Goal: Task Accomplishment & Management: Use online tool/utility

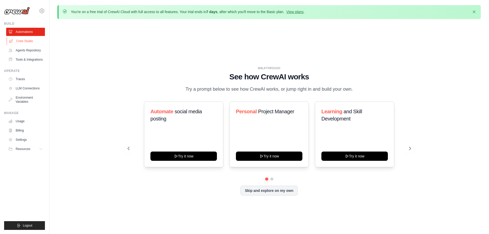
click at [21, 42] on link "Crew Studio" at bounding box center [26, 41] width 39 height 8
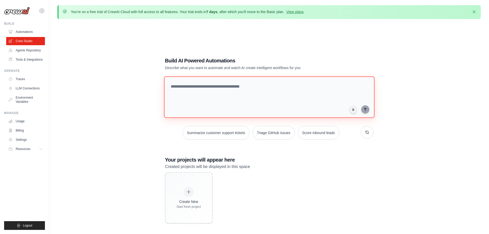
click at [231, 85] on textarea at bounding box center [269, 97] width 211 height 42
type textarea "**********"
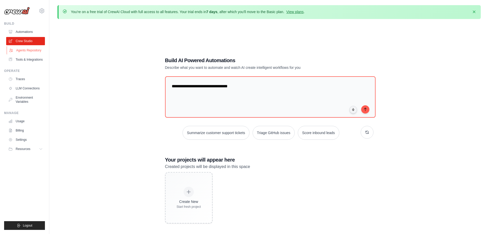
click at [30, 49] on link "Agents Repository" at bounding box center [26, 50] width 39 height 8
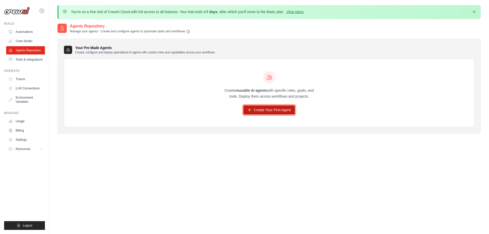
click at [274, 111] on link "Create Your First Agent" at bounding box center [270, 109] width 52 height 9
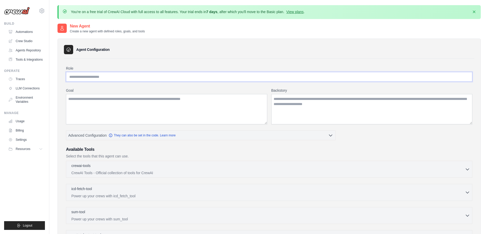
click at [98, 79] on input "Role" at bounding box center [269, 77] width 407 height 10
type input "**********"
click at [103, 104] on textarea "Goal" at bounding box center [166, 109] width 201 height 30
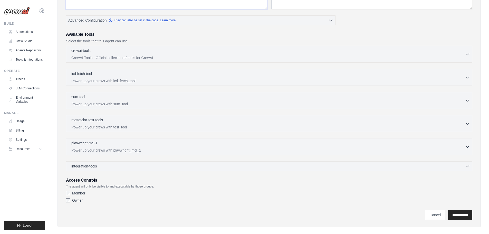
scroll to position [122, 0]
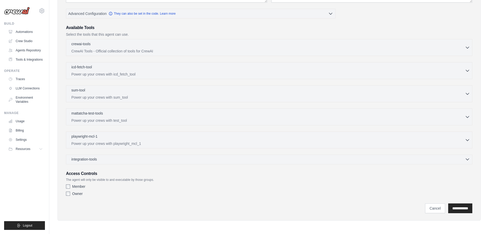
click at [150, 157] on div "integration-tools 0 selected" at bounding box center [270, 159] width 399 height 5
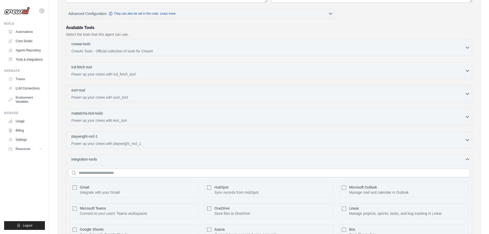
click at [150, 157] on div "integration-tools 0 selected" at bounding box center [270, 159] width 399 height 5
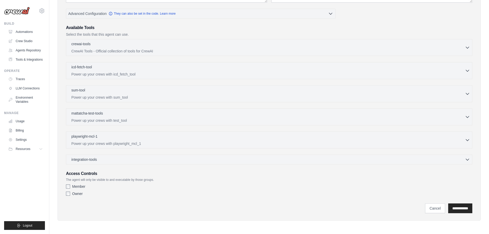
click at [110, 162] on div "integration-tools 0 selected Gmail HubSpot Microsoft Teams" at bounding box center [269, 160] width 407 height 10
click at [106, 162] on div "integration-tools 0 selected Gmail HubSpot Microsoft Teams" at bounding box center [269, 160] width 407 height 10
click at [111, 161] on div "integration-tools 0 selected" at bounding box center [270, 159] width 399 height 5
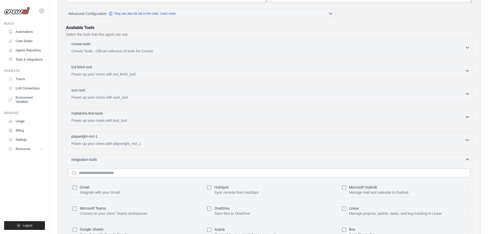
click at [111, 162] on div "integration-tools 0 selected Gmail HubSpot Microsoft Teams" at bounding box center [269, 231] width 407 height 152
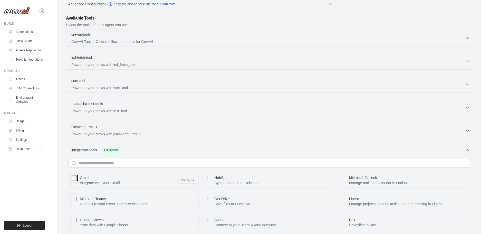
scroll to position [130, 0]
click at [179, 130] on div "playwright-mcl-1 0 selected" at bounding box center [268, 128] width 394 height 6
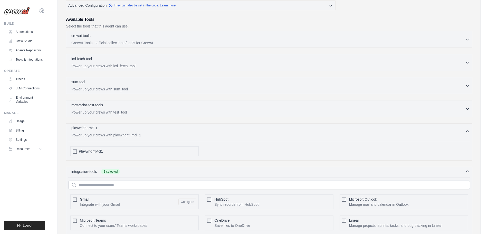
click at [179, 130] on div "playwright-mcl-1 0 selected" at bounding box center [268, 128] width 394 height 6
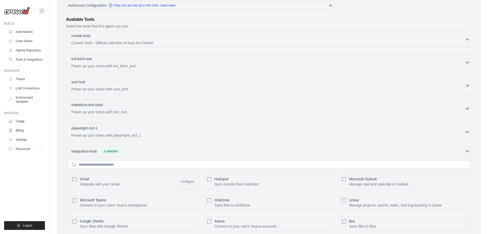
click at [167, 109] on div "mattatcha-test-tools 0 selected Power up your crews with test_tool" at bounding box center [268, 108] width 394 height 12
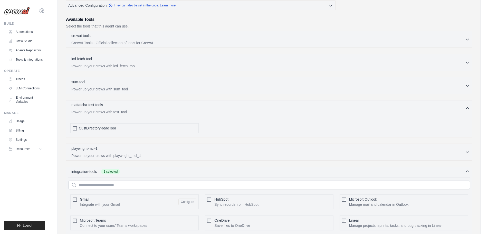
click at [167, 108] on div "mattatcha-test-tools 0 selected" at bounding box center [268, 105] width 394 height 6
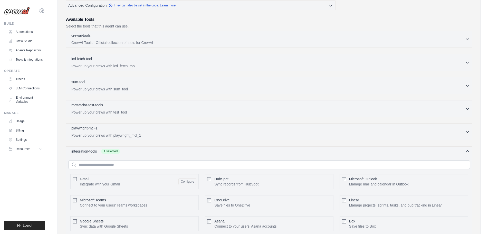
click at [166, 43] on p "CrewAI Tools - Official collection of tools for CrewAI" at bounding box center [268, 42] width 394 height 5
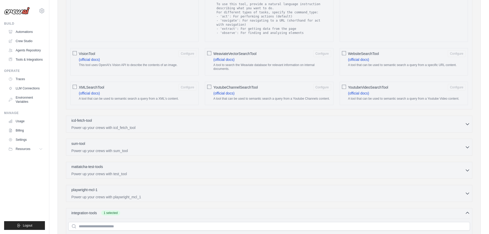
scroll to position [818, 0]
click at [165, 141] on div "sum-tool 0 selected" at bounding box center [268, 144] width 394 height 6
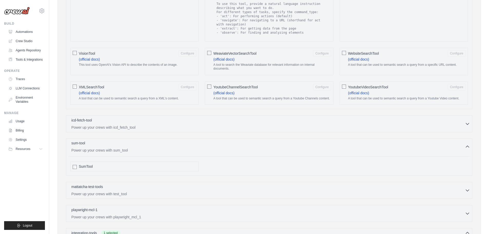
click at [165, 141] on div "sum-tool 0 selected" at bounding box center [268, 144] width 394 height 6
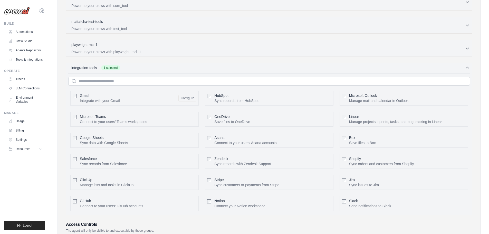
scroll to position [1010, 0]
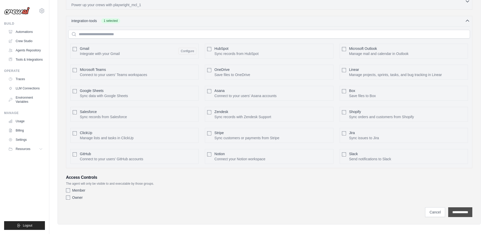
click at [454, 208] on input "**********" at bounding box center [461, 212] width 24 height 10
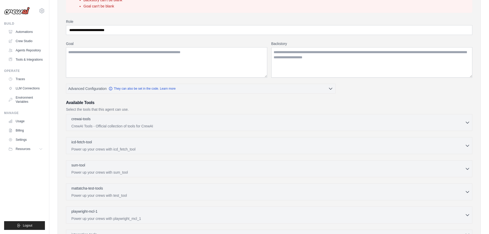
scroll to position [0, 0]
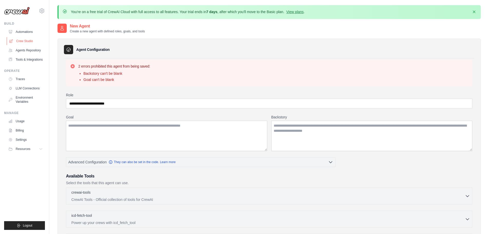
click at [24, 40] on link "Crew Studio" at bounding box center [26, 41] width 39 height 8
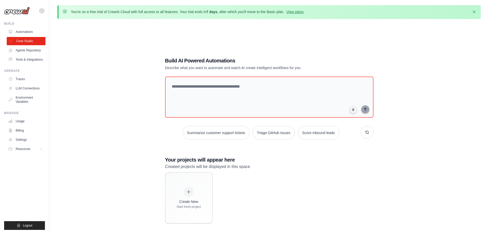
click at [25, 38] on link "Crew Studio" at bounding box center [26, 41] width 39 height 8
click at [29, 31] on link "Automations" at bounding box center [26, 32] width 39 height 8
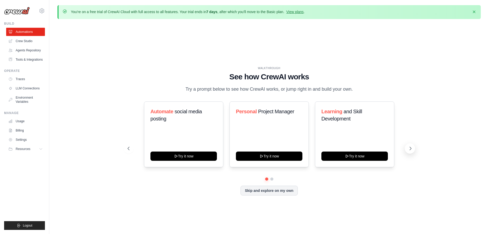
click at [408, 151] on icon at bounding box center [410, 148] width 5 height 5
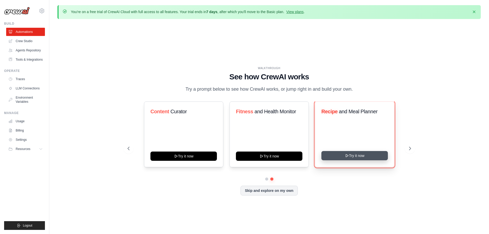
click at [343, 156] on button "Try it now" at bounding box center [355, 155] width 67 height 9
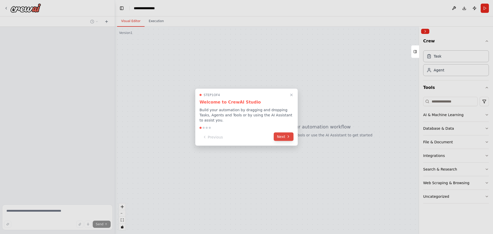
click at [283, 135] on button "Next" at bounding box center [284, 136] width 20 height 8
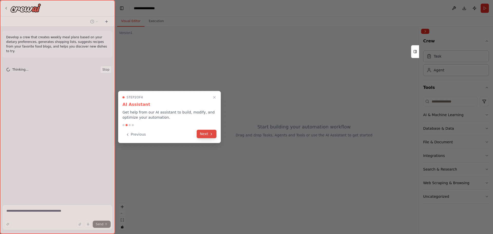
click at [214, 134] on button "Next" at bounding box center [207, 134] width 20 height 8
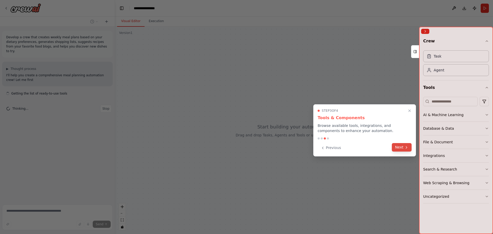
click at [395, 148] on button "Next" at bounding box center [402, 147] width 20 height 8
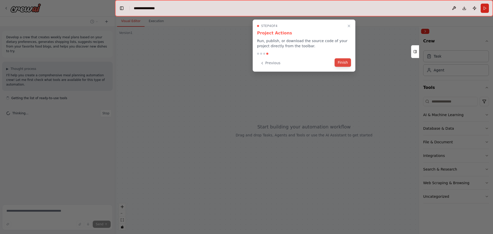
click at [340, 63] on button "Finish" at bounding box center [343, 62] width 16 height 8
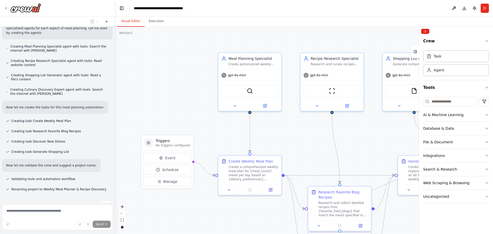
scroll to position [191, 0]
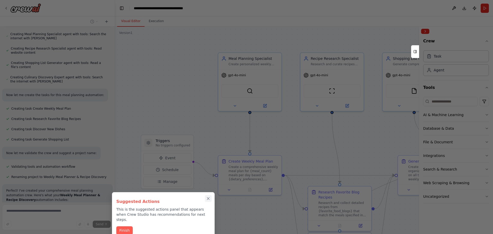
click at [207, 200] on icon "Close walkthrough" at bounding box center [208, 198] width 5 height 5
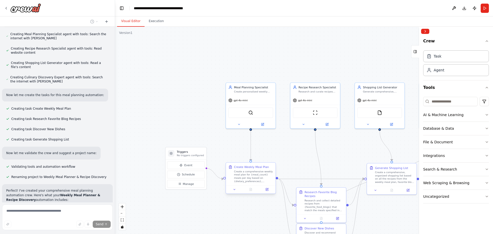
click at [246, 169] on div "Create Weekly Meal Plan" at bounding box center [251, 167] width 35 height 4
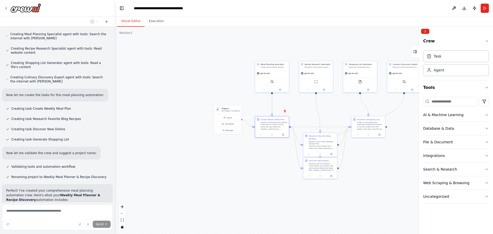
drag, startPoint x: 266, startPoint y: 167, endPoint x: 279, endPoint y: 114, distance: 55.0
click at [279, 114] on div ".deletable-edge-delete-btn { width: 20px; height: 20px; border: 0px solid #ffff…" at bounding box center [304, 130] width 378 height 207
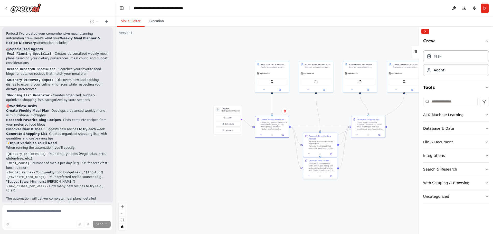
scroll to position [349, 0]
click at [446, 71] on div "Agent" at bounding box center [456, 70] width 66 height 12
click at [443, 71] on div "Agent" at bounding box center [439, 69] width 11 height 5
click at [431, 56] on icon at bounding box center [429, 55] width 3 height 3
click at [425, 30] on button "Collapse right sidebar" at bounding box center [425, 31] width 8 height 5
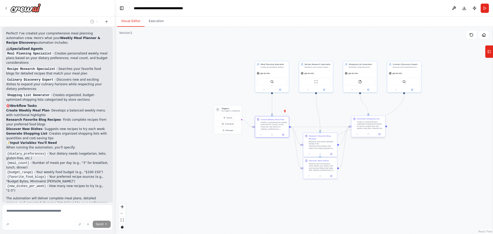
click at [379, 127] on div "Create a comprehensive, organized shopping list based on all the recipes from t…" at bounding box center [370, 125] width 27 height 9
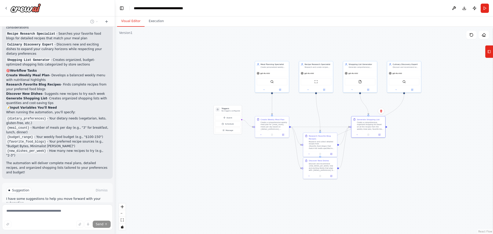
scroll to position [398, 0]
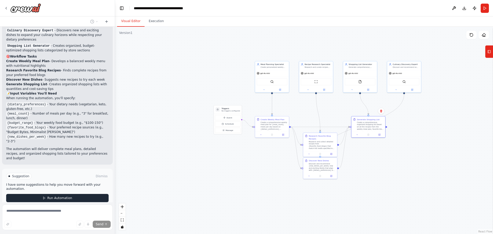
click at [46, 194] on button "Run Automation" at bounding box center [57, 198] width 102 height 8
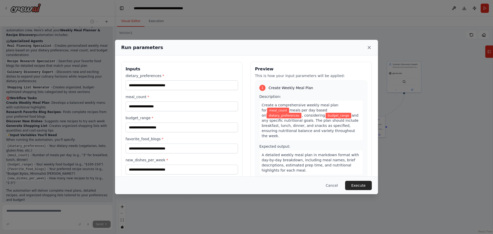
click at [369, 48] on icon at bounding box center [369, 47] width 5 height 5
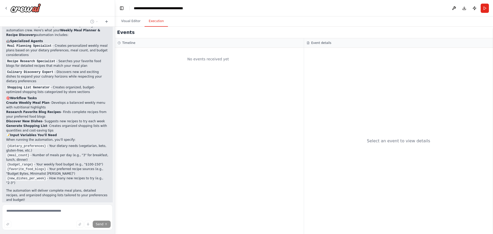
click at [150, 23] on button "Execution" at bounding box center [156, 21] width 23 height 11
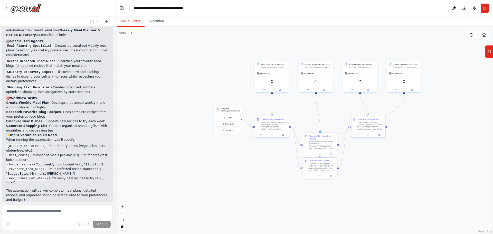
click at [121, 18] on button "Visual Editor" at bounding box center [130, 21] width 27 height 11
click at [7, 7] on icon at bounding box center [6, 8] width 4 height 4
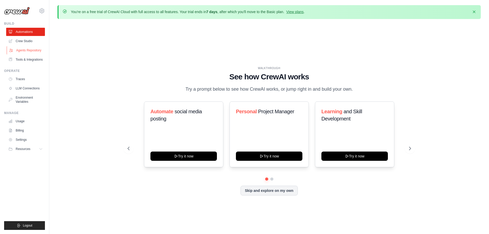
click at [19, 51] on link "Agents Repository" at bounding box center [26, 50] width 39 height 8
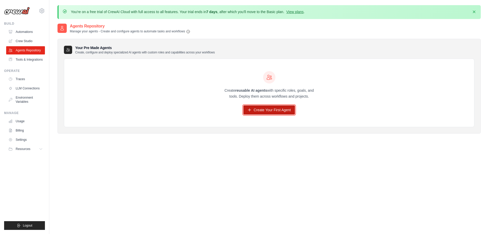
click at [261, 112] on link "Create Your First Agent" at bounding box center [270, 109] width 52 height 9
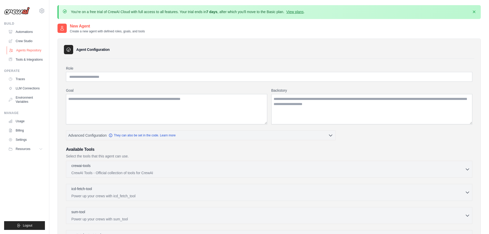
click at [23, 49] on link "Agents Repository" at bounding box center [26, 50] width 39 height 8
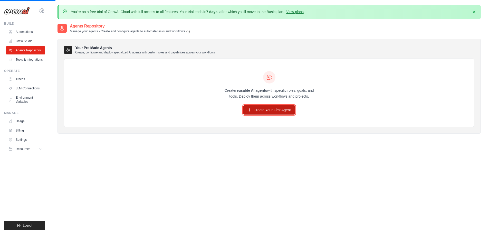
click at [272, 111] on link "Create Your First Agent" at bounding box center [270, 109] width 52 height 9
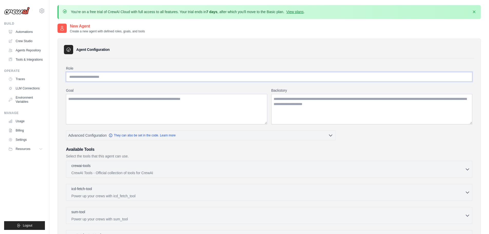
click at [145, 76] on input "Role" at bounding box center [269, 77] width 407 height 10
type input "*"
type input "**********"
click at [39, 150] on icon at bounding box center [41, 149] width 4 height 4
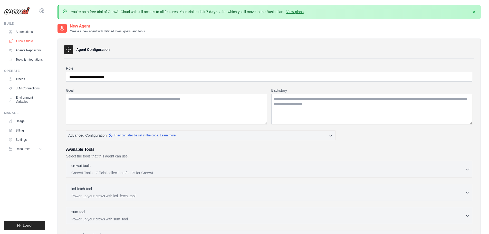
click at [24, 40] on link "Crew Studio" at bounding box center [26, 41] width 39 height 8
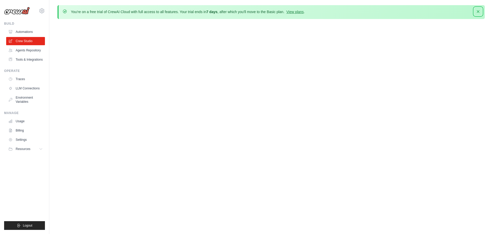
click at [478, 12] on icon "button" at bounding box center [478, 11] width 3 height 3
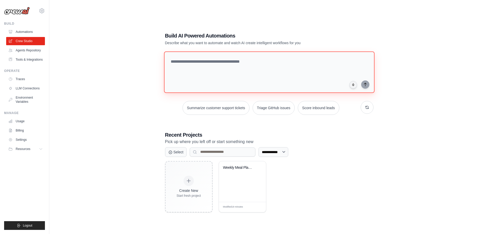
click at [208, 65] on textarea at bounding box center [269, 72] width 211 height 42
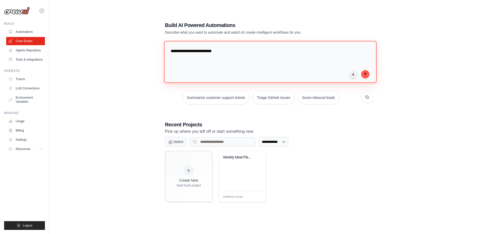
type textarea "**********"
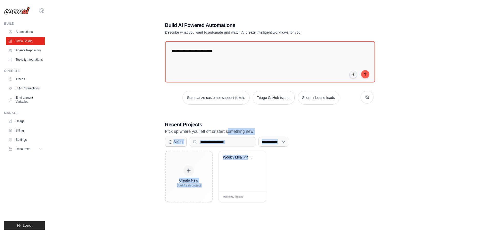
drag, startPoint x: 227, startPoint y: 132, endPoint x: 286, endPoint y: 185, distance: 79.1
click at [286, 185] on div "**********" at bounding box center [269, 161] width 209 height 81
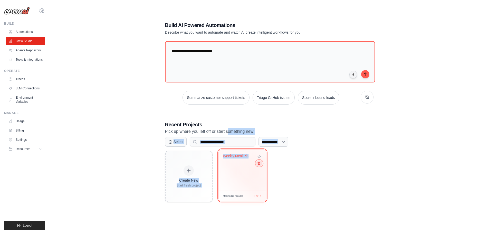
click at [259, 165] on icon at bounding box center [258, 163] width 3 height 3
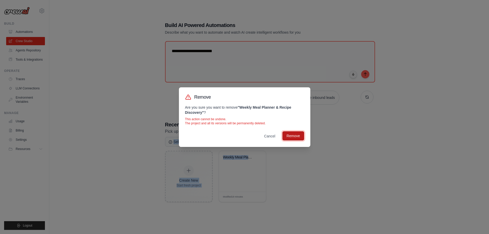
click at [292, 136] on button "Remove" at bounding box center [294, 135] width 22 height 9
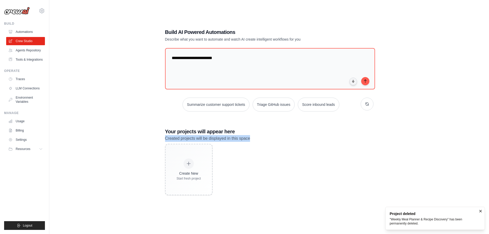
click at [291, 163] on div "Create New Start fresh project" at bounding box center [269, 169] width 209 height 51
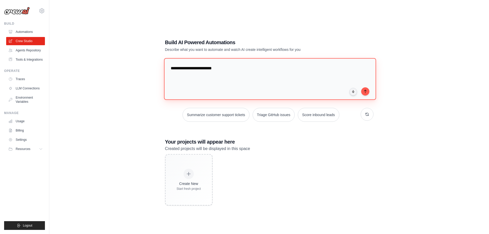
click at [231, 69] on textarea "**********" at bounding box center [270, 79] width 212 height 42
drag, startPoint x: 228, startPoint y: 69, endPoint x: 132, endPoint y: 69, distance: 96.3
click at [132, 69] on div "**********" at bounding box center [270, 122] width 424 height 234
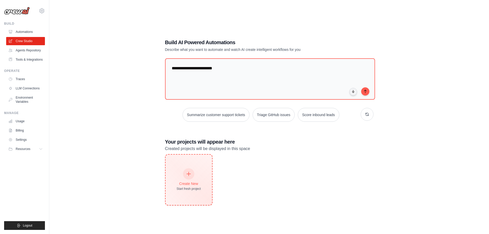
click at [191, 181] on div "Create New" at bounding box center [189, 183] width 24 height 5
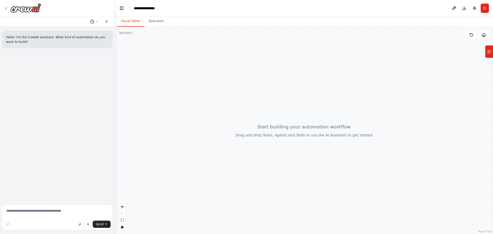
click at [93, 22] on icon at bounding box center [92, 22] width 4 height 4
click at [93, 22] on div at bounding box center [57, 117] width 115 height 234
click at [359, 119] on div at bounding box center [304, 130] width 378 height 207
click at [138, 74] on div at bounding box center [304, 130] width 378 height 207
click at [3, 8] on div at bounding box center [57, 8] width 115 height 16
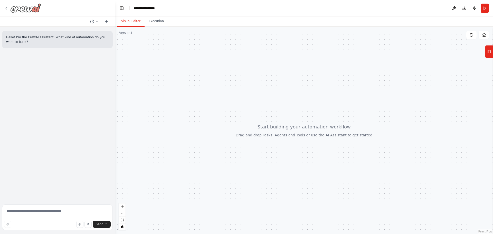
click at [7, 8] on icon at bounding box center [6, 8] width 4 height 4
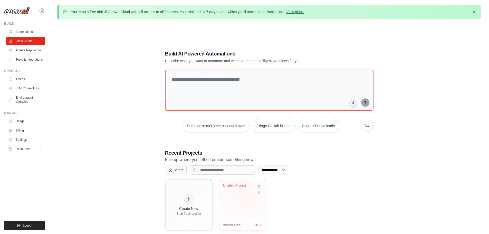
click at [244, 195] on div "Untitled Project" at bounding box center [242, 199] width 47 height 41
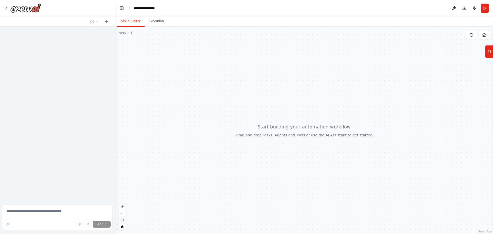
click at [153, 7] on div "**********" at bounding box center [147, 8] width 26 height 5
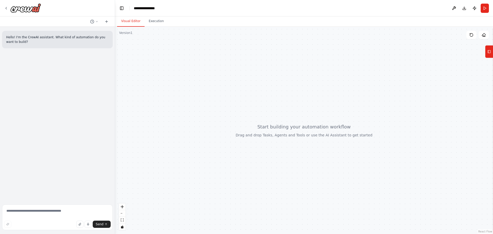
click at [157, 7] on div "**********" at bounding box center [159, 8] width 51 height 5
click at [161, 9] on div "**********" at bounding box center [159, 8] width 51 height 5
drag, startPoint x: 161, startPoint y: 9, endPoint x: 121, endPoint y: 6, distance: 40.0
click at [121, 6] on header "**********" at bounding box center [304, 8] width 378 height 16
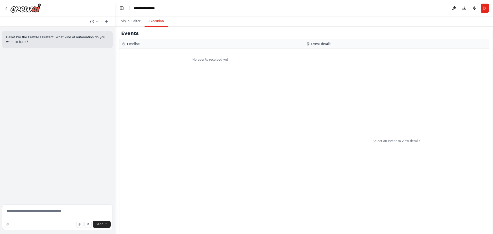
click at [155, 23] on button "Execution" at bounding box center [156, 21] width 23 height 11
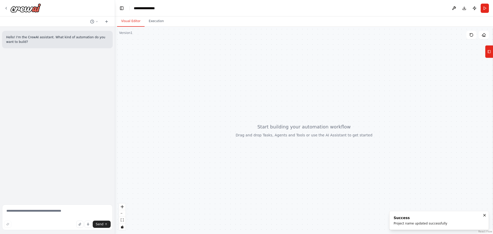
click at [128, 20] on button "Visual Editor" at bounding box center [130, 21] width 27 height 11
click at [491, 51] on rect at bounding box center [489, 51] width 3 height 3
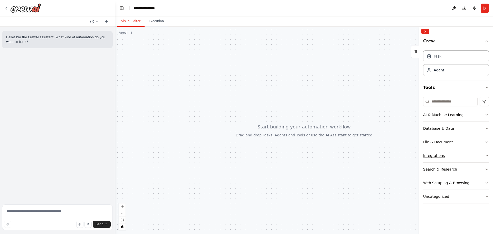
click at [488, 154] on icon "button" at bounding box center [487, 156] width 4 height 4
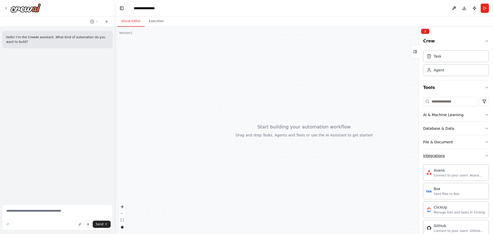
click at [485, 156] on icon "button" at bounding box center [487, 156] width 4 height 4
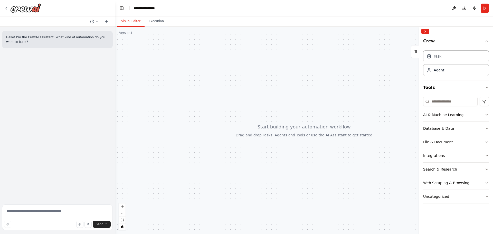
click at [485, 197] on icon "button" at bounding box center [487, 196] width 4 height 4
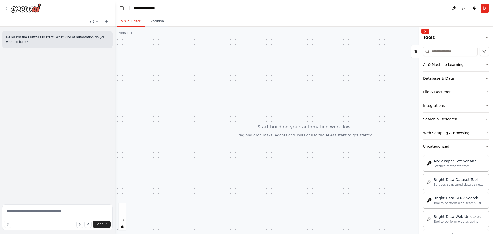
scroll to position [48, 0]
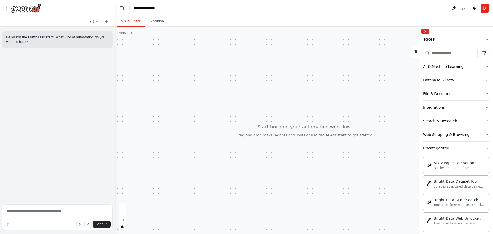
click at [485, 146] on icon "button" at bounding box center [487, 148] width 4 height 4
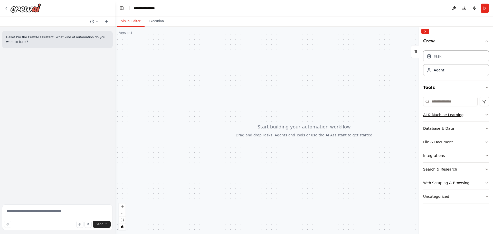
click at [486, 115] on icon "button" at bounding box center [487, 115] width 4 height 4
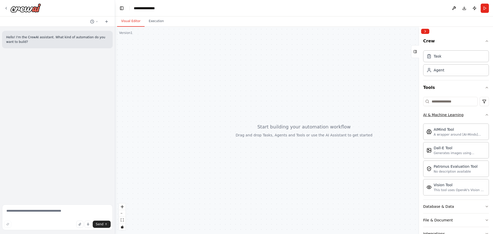
click at [486, 115] on div "Crew Task Agent Tools AI & Machine Learning AIMind Tool A wrapper around [AI-Mi…" at bounding box center [456, 135] width 74 height 198
click at [485, 116] on icon "button" at bounding box center [487, 115] width 4 height 4
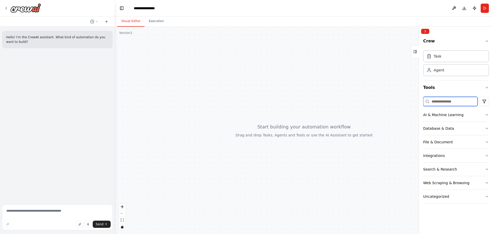
click at [442, 101] on input at bounding box center [450, 101] width 54 height 9
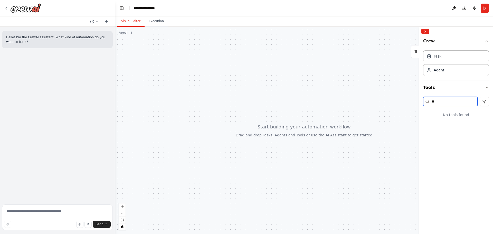
type input "*"
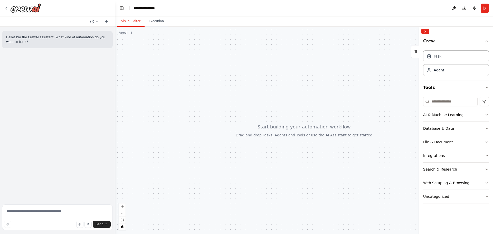
click at [478, 126] on button "Database & Data" at bounding box center [456, 128] width 66 height 13
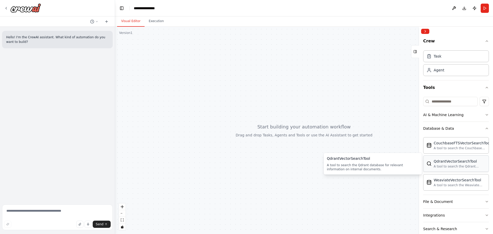
click at [463, 170] on div "QdrantVectorSearchTool A tool to search the Qdrant database for relevant inform…" at bounding box center [456, 163] width 66 height 16
click at [442, 166] on div "A tool to search the Qdrant database for relevant information on internal docum…" at bounding box center [460, 166] width 52 height 4
drag, startPoint x: 442, startPoint y: 166, endPoint x: 287, endPoint y: 132, distance: 159.3
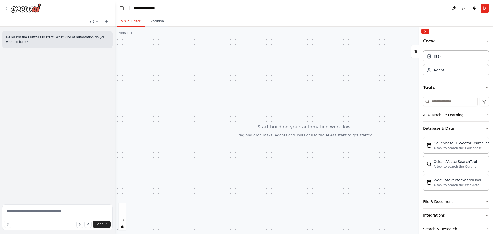
click at [287, 132] on div "**********" at bounding box center [246, 117] width 493 height 234
click at [34, 210] on textarea at bounding box center [57, 217] width 111 height 26
type textarea "**********"
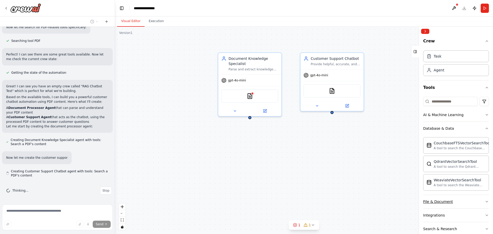
scroll to position [37, 0]
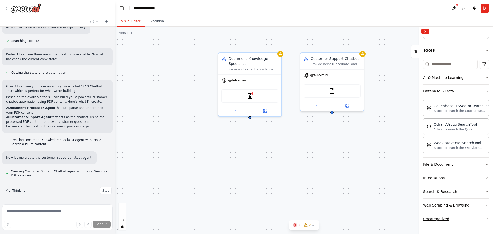
click at [483, 221] on button "Uncategorized" at bounding box center [456, 218] width 66 height 13
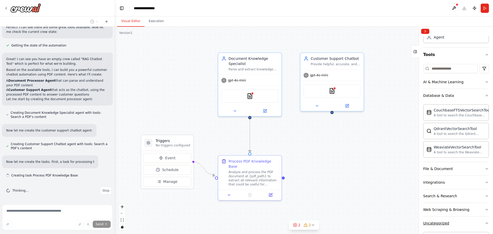
scroll to position [0, 0]
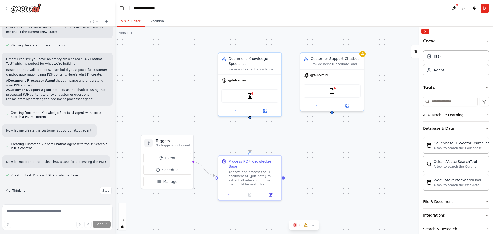
click at [485, 129] on icon "button" at bounding box center [487, 128] width 4 height 4
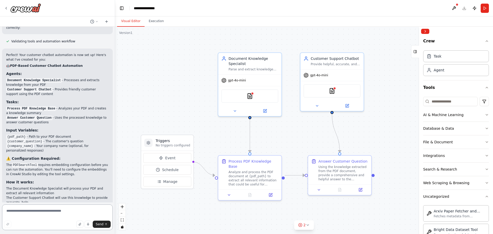
scroll to position [311, 0]
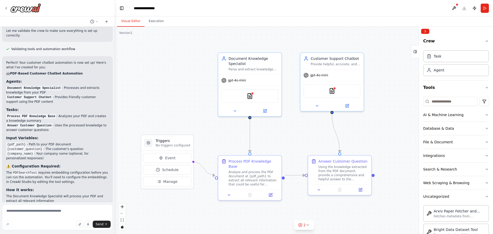
drag, startPoint x: 60, startPoint y: 83, endPoint x: 61, endPoint y: 89, distance: 6.2
click at [61, 89] on li "Document Knowledge Specialist - Processes and extracts knowledge from your PDF" at bounding box center [57, 90] width 102 height 9
click at [52, 95] on li "Customer Support Chatbot - Provides friendly customer support using the PDF con…" at bounding box center [57, 99] width 102 height 9
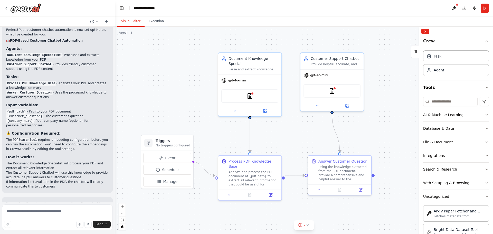
scroll to position [344, 0]
click at [272, 192] on icon at bounding box center [270, 193] width 3 height 3
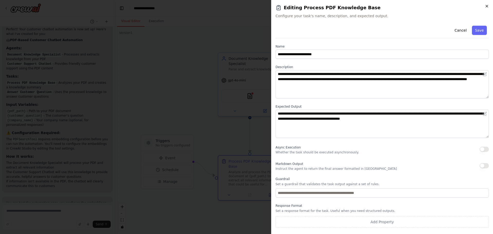
click at [487, 6] on icon "button" at bounding box center [487, 6] width 2 height 2
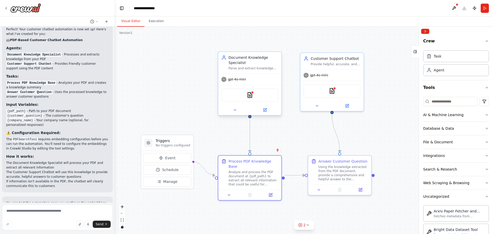
click at [244, 99] on div "PDFSearchTool" at bounding box center [249, 94] width 57 height 13
click at [255, 74] on div "gpt-4o-mini" at bounding box center [249, 79] width 63 height 11
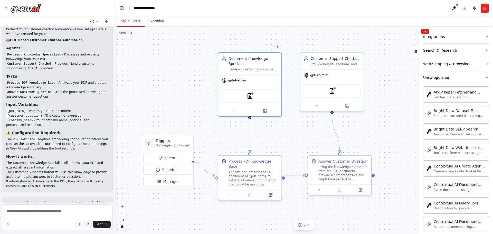
scroll to position [0, 0]
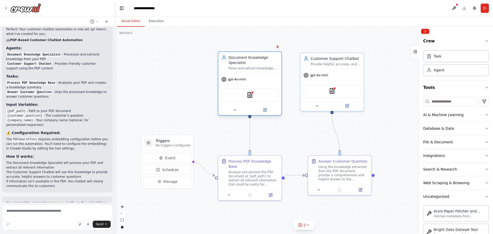
click at [264, 88] on div "PDFSearchTool" at bounding box center [249, 95] width 63 height 20
click at [264, 112] on button at bounding box center [264, 110] width 29 height 6
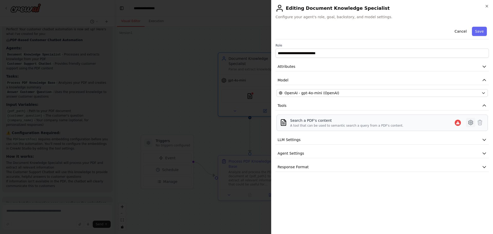
click at [471, 123] on icon at bounding box center [471, 122] width 6 height 6
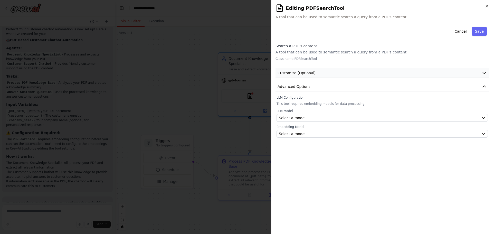
click at [480, 72] on button "Customize (Optional)" at bounding box center [382, 73] width 213 height 10
click at [483, 87] on icon "button" at bounding box center [484, 86] width 5 height 5
click at [461, 31] on button "Cancel" at bounding box center [461, 31] width 18 height 9
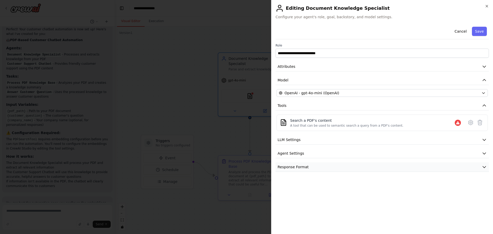
click at [316, 167] on button "Response Format" at bounding box center [382, 167] width 213 height 10
click at [319, 155] on button "Agent Settings" at bounding box center [382, 154] width 213 height 10
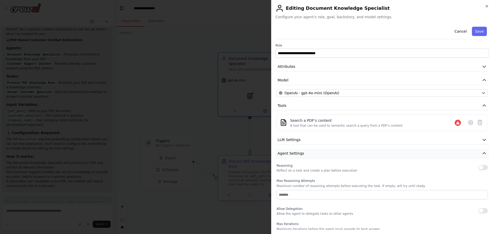
click at [319, 155] on button "Agent Settings" at bounding box center [382, 154] width 213 height 10
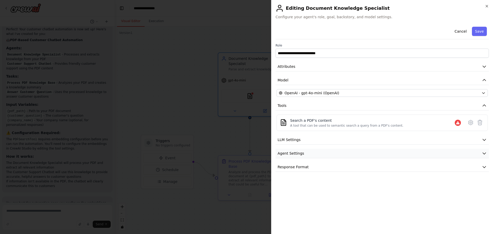
click at [319, 155] on button "Agent Settings" at bounding box center [382, 154] width 213 height 10
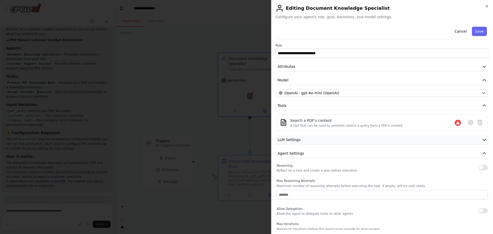
click at [317, 140] on button "LLM Settings" at bounding box center [382, 140] width 213 height 10
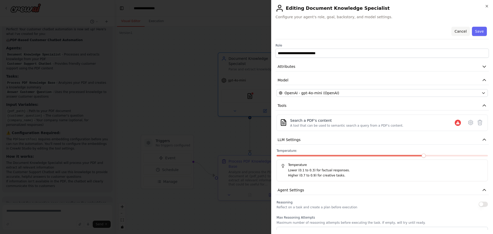
click at [452, 32] on button "Cancel" at bounding box center [461, 31] width 18 height 9
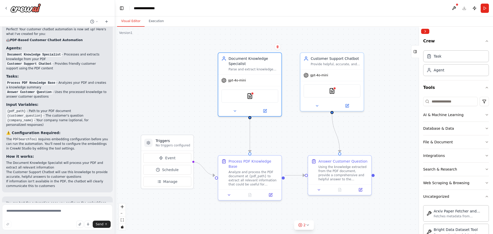
scroll to position [412, 0]
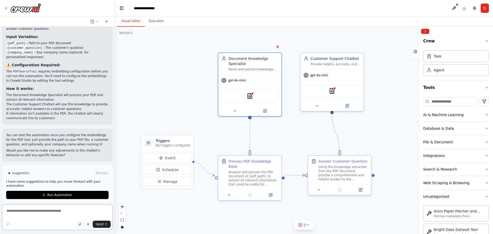
click at [28, 212] on textarea at bounding box center [57, 217] width 111 height 26
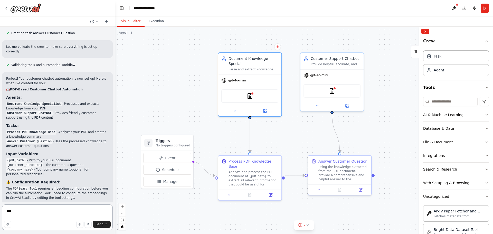
scroll to position [295, 0]
type textarea "***"
click at [260, 98] on div "PDFSearchTool" at bounding box center [249, 94] width 57 height 13
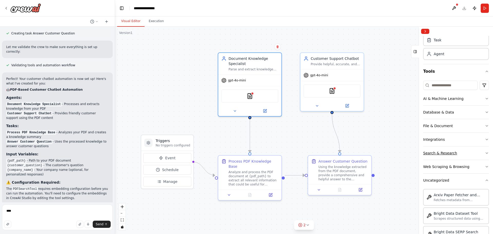
scroll to position [17, 0]
click at [482, 122] on button "File & Document" at bounding box center [456, 124] width 66 height 13
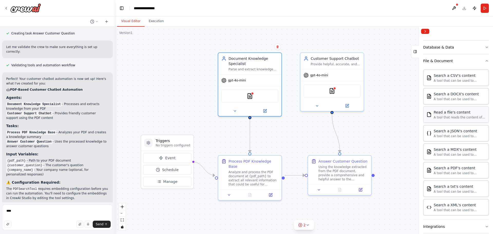
scroll to position [82, 0]
click at [457, 171] on div "A tool that can be used to semantic search a query from a PDF's content." at bounding box center [460, 172] width 52 height 4
click at [258, 99] on div "PDFSearchTool PDFSearchTool" at bounding box center [249, 94] width 57 height 13
click at [257, 93] on div at bounding box center [257, 92] width 3 height 3
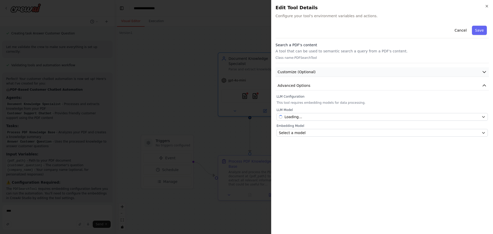
click at [485, 72] on icon "button" at bounding box center [484, 72] width 3 height 2
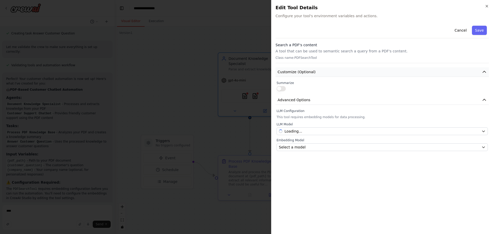
click at [485, 72] on icon "button" at bounding box center [484, 71] width 5 height 5
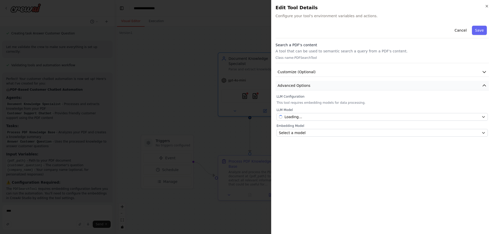
click at [484, 87] on icon "button" at bounding box center [484, 85] width 5 height 5
click at [460, 30] on button "Cancel" at bounding box center [461, 30] width 18 height 9
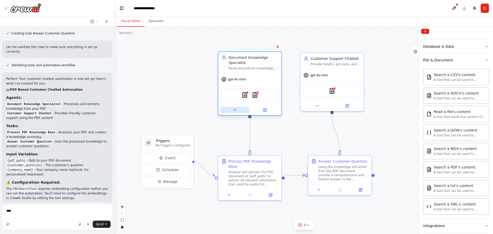
click at [234, 112] on button at bounding box center [234, 110] width 29 height 6
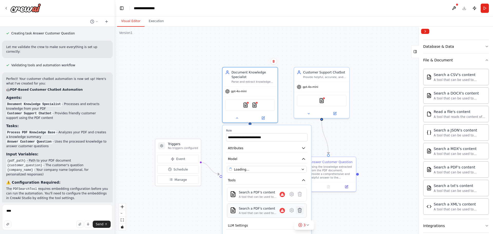
click at [300, 213] on icon at bounding box center [299, 210] width 5 height 5
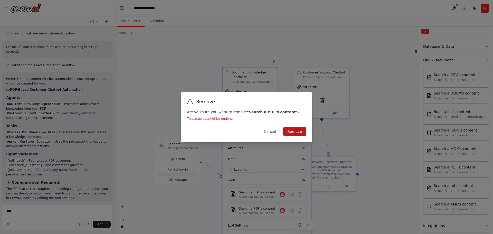
click at [289, 130] on button "Remove" at bounding box center [294, 131] width 23 height 9
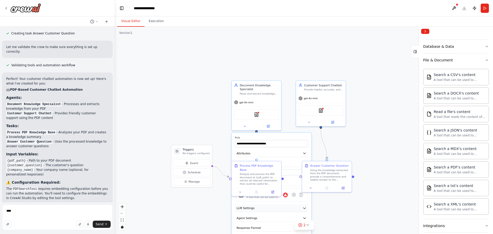
click at [301, 206] on button "LLM Settings" at bounding box center [271, 207] width 73 height 7
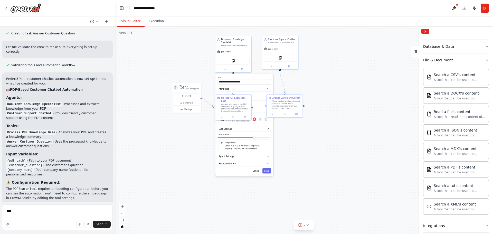
drag, startPoint x: 369, startPoint y: 205, endPoint x: 322, endPoint y: 96, distance: 119.3
click at [322, 96] on div ".deletable-edge-delete-btn { width: 20px; height: 20px; border: 0px solid #ffff…" at bounding box center [304, 130] width 378 height 207
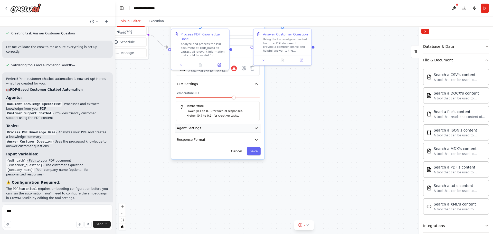
click at [258, 131] on button "Agent Settings" at bounding box center [218, 128] width 86 height 9
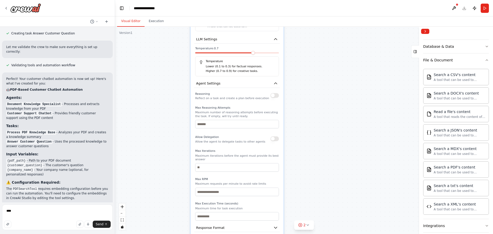
drag, startPoint x: 306, startPoint y: 175, endPoint x: 330, endPoint y: 168, distance: 24.3
click at [330, 168] on div ".deletable-edge-delete-btn { width: 20px; height: 20px; border: 0px solid #ffff…" at bounding box center [304, 130] width 378 height 207
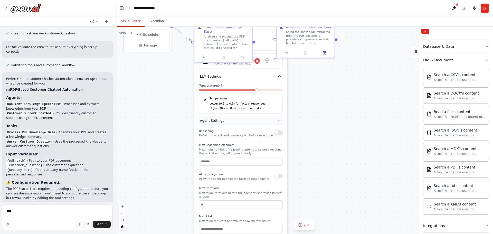
click at [278, 120] on icon "button" at bounding box center [279, 120] width 5 height 5
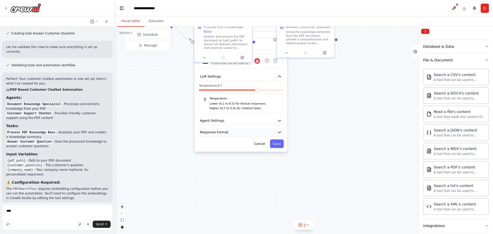
click at [276, 130] on button "Response Format" at bounding box center [241, 132] width 86 height 9
click at [162, 115] on div ".deletable-edge-delete-btn { width: 20px; height: 20px; border: 0px solid #ffff…" at bounding box center [304, 130] width 378 height 207
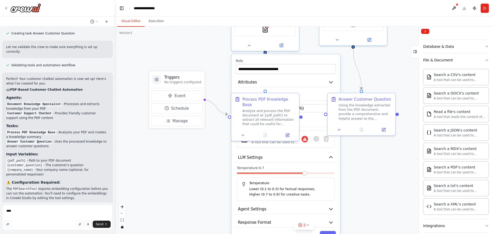
drag, startPoint x: 356, startPoint y: 91, endPoint x: 403, endPoint y: 180, distance: 101.2
click at [403, 180] on div ".deletable-edge-delete-btn { width: 20px; height: 20px; border: 0px solid #ffff…" at bounding box center [304, 130] width 378 height 207
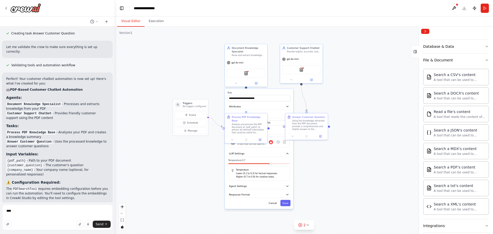
click at [204, 146] on div ".deletable-edge-delete-btn { width: 20px; height: 20px; border: 0px solid #ffff…" at bounding box center [304, 130] width 378 height 207
click at [356, 133] on div ".deletable-edge-delete-btn { width: 20px; height: 20px; border: 0px solid #ffff…" at bounding box center [304, 130] width 378 height 207
drag, startPoint x: 244, startPoint y: 121, endPoint x: 196, endPoint y: 165, distance: 65.4
click at [197, 157] on div "Analyze and process the PDF document at {pdf_path} to extract all relevant info…" at bounding box center [214, 151] width 34 height 11
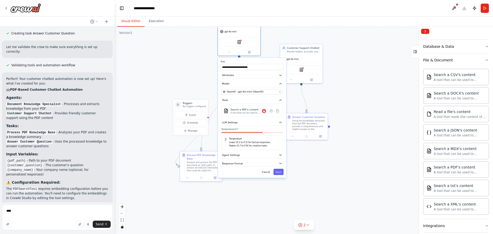
drag, startPoint x: 259, startPoint y: 93, endPoint x: 254, endPoint y: 65, distance: 28.5
click at [254, 65] on div "**********" at bounding box center [252, 65] width 63 height 10
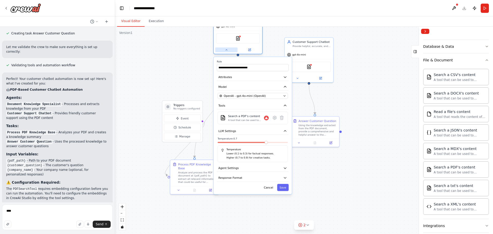
click at [227, 50] on icon at bounding box center [227, 50] width 2 height 1
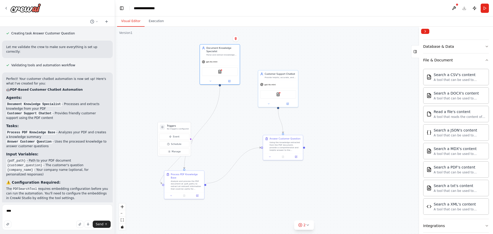
drag, startPoint x: 179, startPoint y: 176, endPoint x: 252, endPoint y: 127, distance: 88.3
drag, startPoint x: 252, startPoint y: 127, endPoint x: 222, endPoint y: 149, distance: 36.8
drag, startPoint x: 222, startPoint y: 149, endPoint x: 196, endPoint y: 175, distance: 37.6
click at [196, 175] on div "Process PDF Knowledge Base" at bounding box center [186, 175] width 31 height 6
drag, startPoint x: 196, startPoint y: 175, endPoint x: 235, endPoint y: 136, distance: 55.4
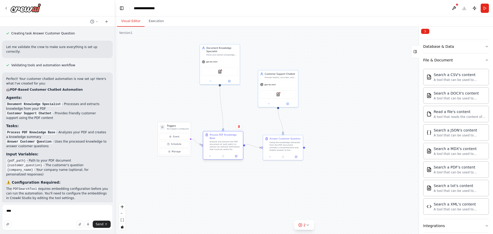
click at [235, 136] on div "Process PDF Knowledge Base Analyze and process the PDF document at {pdf_path} t…" at bounding box center [225, 141] width 31 height 17
click at [214, 63] on div "gpt-4o-mini" at bounding box center [220, 61] width 40 height 7
click at [231, 83] on div at bounding box center [220, 80] width 40 height 6
click at [230, 81] on icon at bounding box center [229, 80] width 2 height 2
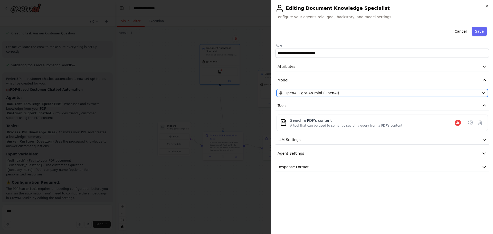
click at [485, 92] on icon "button" at bounding box center [484, 93] width 4 height 4
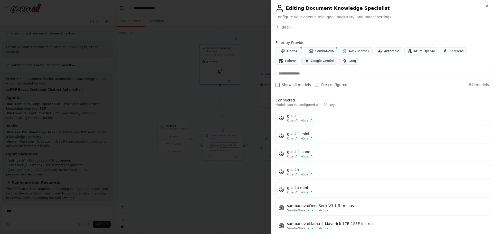
click at [311, 62] on span "Google Gemini" at bounding box center [322, 61] width 23 height 4
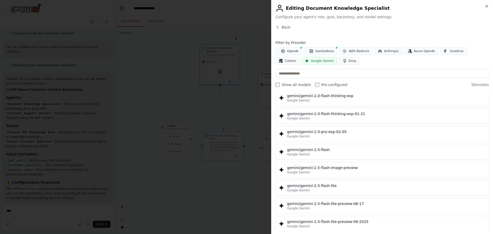
scroll to position [398, 0]
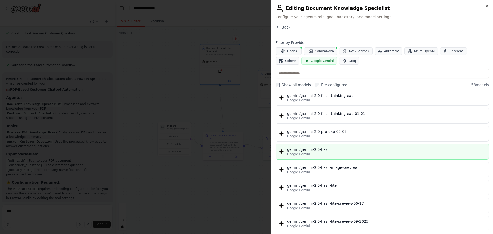
click at [333, 152] on div "Google Gemini" at bounding box center [386, 154] width 199 height 4
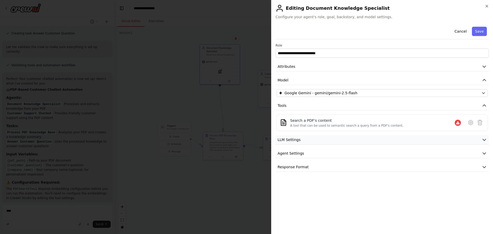
click at [480, 140] on button "LLM Settings" at bounding box center [382, 140] width 213 height 10
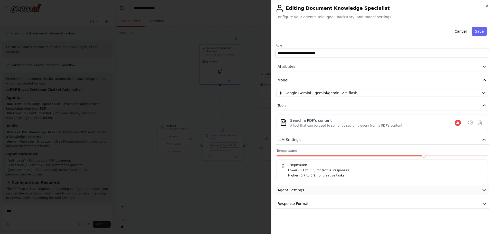
click at [474, 190] on button "Agent Settings" at bounding box center [382, 190] width 213 height 10
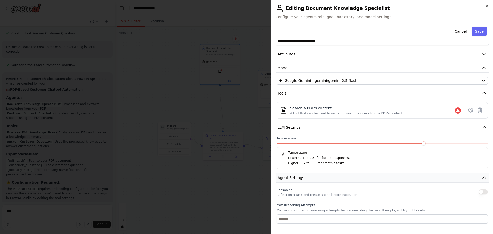
scroll to position [0, 0]
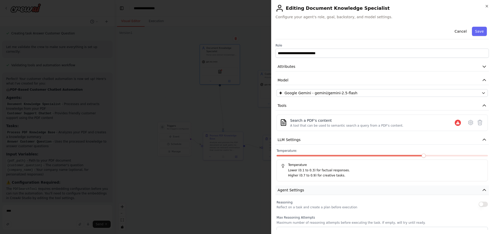
click at [482, 190] on icon "button" at bounding box center [484, 190] width 5 height 5
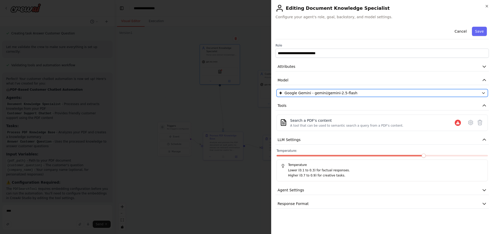
click at [484, 92] on icon "button" at bounding box center [484, 93] width 4 height 4
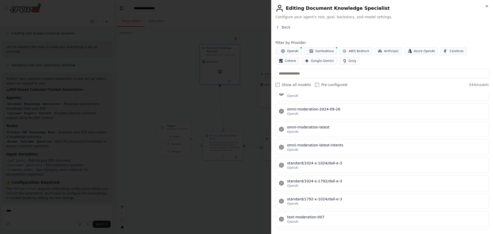
scroll to position [9494, 0]
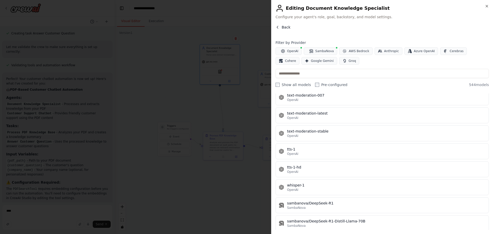
click at [283, 27] on span "Back" at bounding box center [286, 27] width 9 height 5
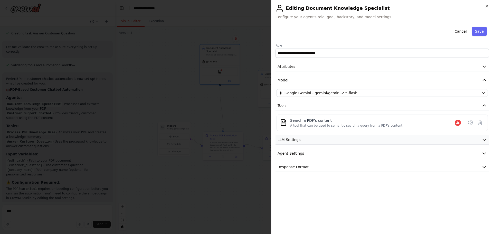
click at [389, 139] on button "LLM Settings" at bounding box center [382, 140] width 213 height 10
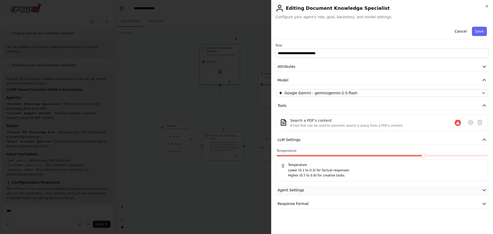
click at [389, 191] on button "Agent Settings" at bounding box center [382, 190] width 213 height 10
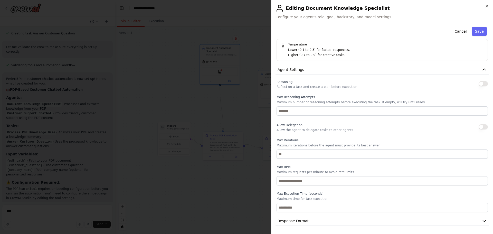
scroll to position [0, 0]
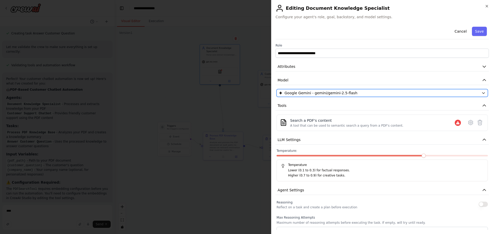
click at [482, 94] on icon "button" at bounding box center [484, 93] width 4 height 4
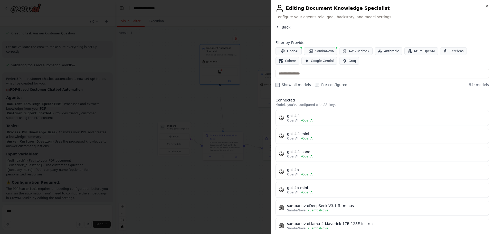
click at [284, 26] on span "Back" at bounding box center [286, 27] width 9 height 5
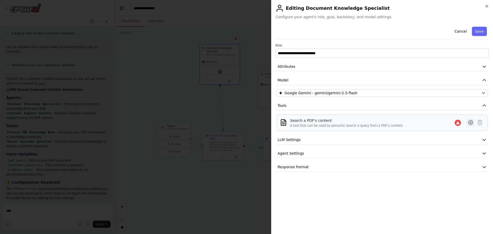
click at [471, 121] on icon at bounding box center [471, 122] width 6 height 6
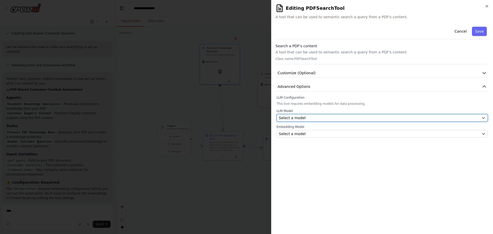
click at [402, 119] on div "Select a model" at bounding box center [379, 117] width 201 height 5
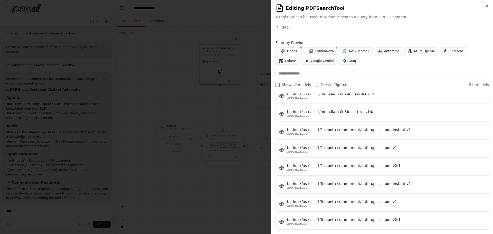
scroll to position [1389, 0]
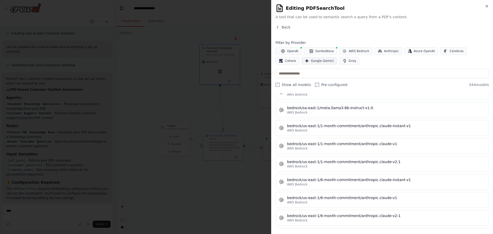
click at [311, 61] on span "Google Gemini" at bounding box center [322, 61] width 23 height 4
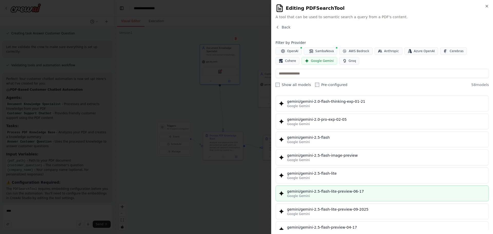
scroll to position [410, 0]
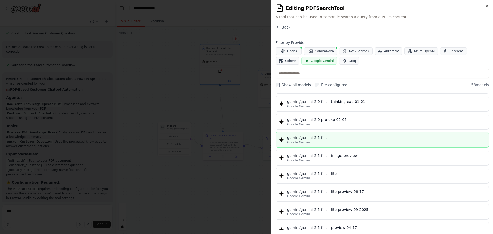
click at [318, 143] on div "Google Gemini" at bounding box center [386, 142] width 199 height 4
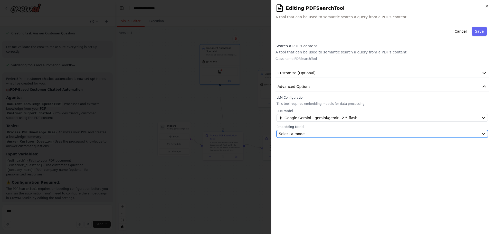
click at [429, 136] on div "Select a model" at bounding box center [379, 133] width 201 height 5
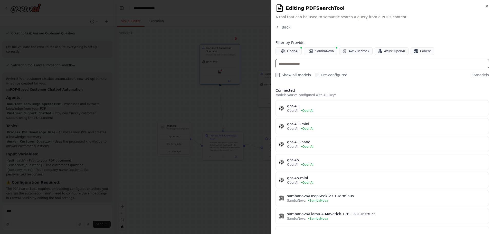
click at [363, 65] on input "text" at bounding box center [382, 63] width 213 height 9
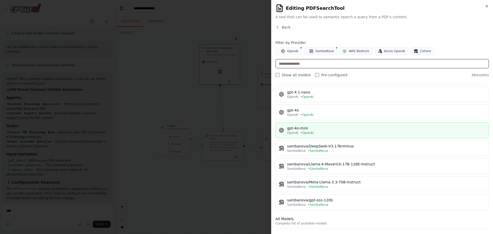
scroll to position [0, 0]
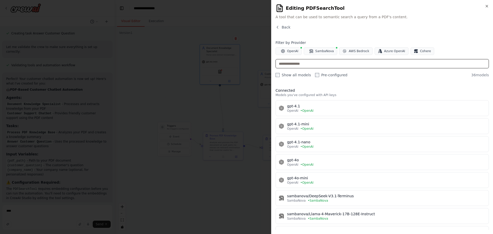
click at [319, 63] on input "text" at bounding box center [382, 63] width 213 height 9
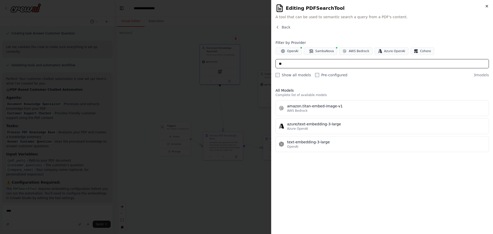
type input "**"
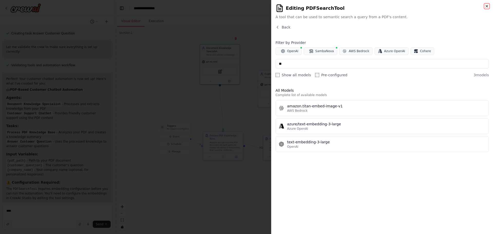
click at [487, 6] on icon "button" at bounding box center [487, 6] width 4 height 4
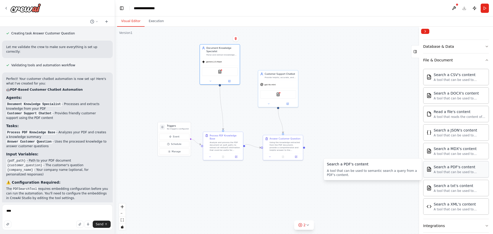
click at [444, 175] on div "Search a PDF's content A tool that can be used to semantic search a query from …" at bounding box center [456, 169] width 66 height 16
click at [222, 73] on div "PDFSearchTool" at bounding box center [220, 71] width 36 height 8
click at [210, 82] on button at bounding box center [210, 81] width 18 height 4
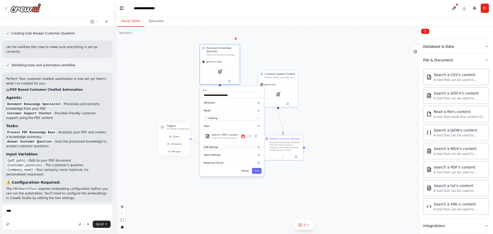
click at [259, 147] on icon "button" at bounding box center [258, 146] width 3 height 3
click at [259, 147] on icon "button" at bounding box center [259, 147] width 2 height 1
click at [259, 147] on icon "button" at bounding box center [258, 146] width 3 height 3
click at [257, 155] on icon "button" at bounding box center [258, 154] width 3 height 3
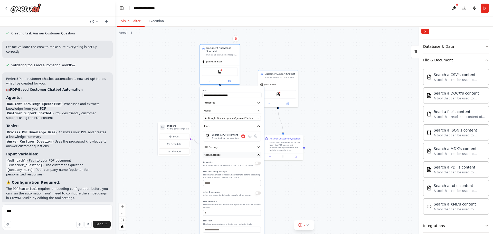
click at [257, 155] on icon "button" at bounding box center [258, 154] width 3 height 3
click at [373, 105] on div ".deletable-edge-delete-btn { width: 20px; height: 20px; border: 0px solid #ffff…" at bounding box center [304, 130] width 378 height 207
click at [338, 137] on div ".deletable-edge-delete-btn { width: 20px; height: 20px; border: 0px solid #ffff…" at bounding box center [304, 130] width 378 height 207
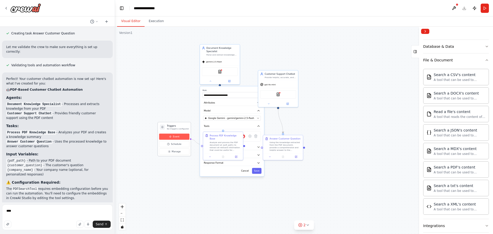
click at [174, 137] on span "Event" at bounding box center [176, 136] width 6 height 3
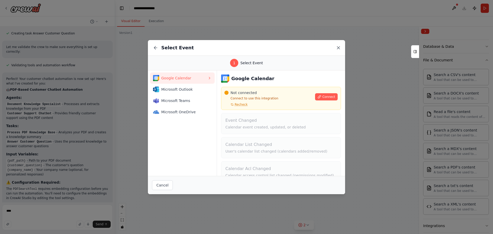
click at [339, 48] on icon at bounding box center [338, 47] width 3 height 3
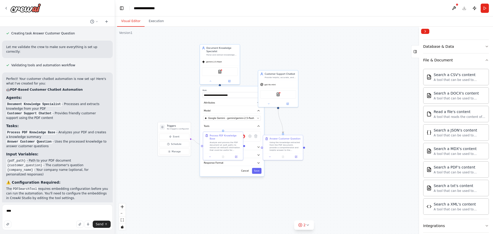
click at [155, 181] on div ".deletable-edge-delete-btn { width: 20px; height: 20px; border: 0px solid #ffff…" at bounding box center [304, 130] width 378 height 207
